Goal: Information Seeking & Learning: Learn about a topic

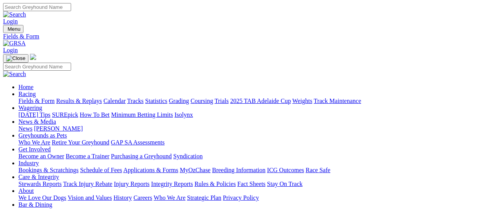
scroll to position [205, 0]
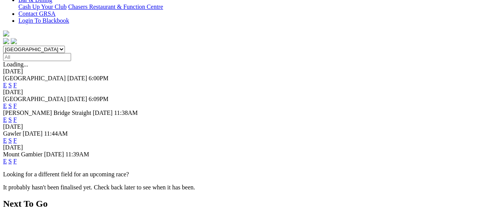
click at [17, 137] on link "F" at bounding box center [14, 140] width 3 height 7
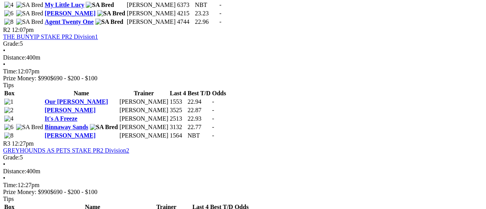
scroll to position [461, 0]
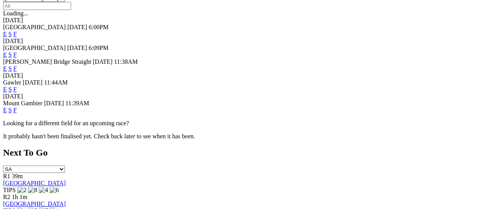
scroll to position [154, 0]
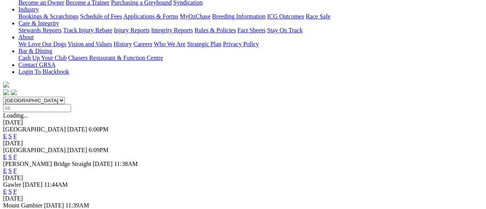
click at [17, 209] on link "F" at bounding box center [14, 212] width 3 height 7
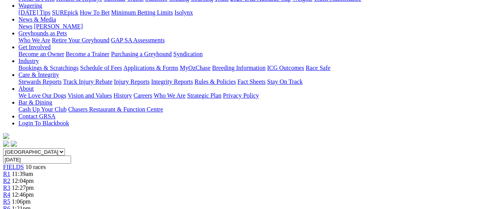
scroll to position [205, 0]
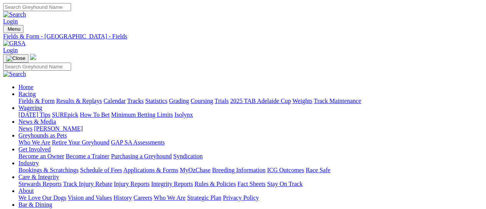
click at [36, 98] on link "Fields & Form" at bounding box center [36, 101] width 36 height 7
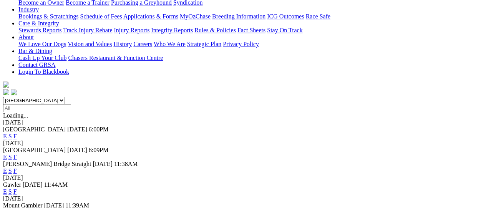
scroll to position [205, 0]
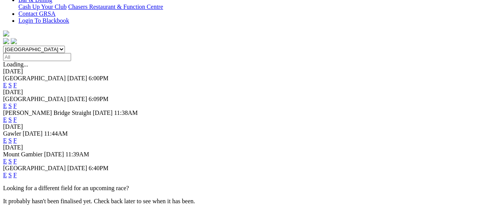
click at [17, 172] on link "F" at bounding box center [14, 175] width 3 height 7
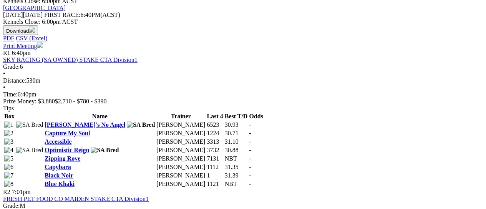
scroll to position [205, 0]
